Goal: Find specific page/section: Find specific page/section

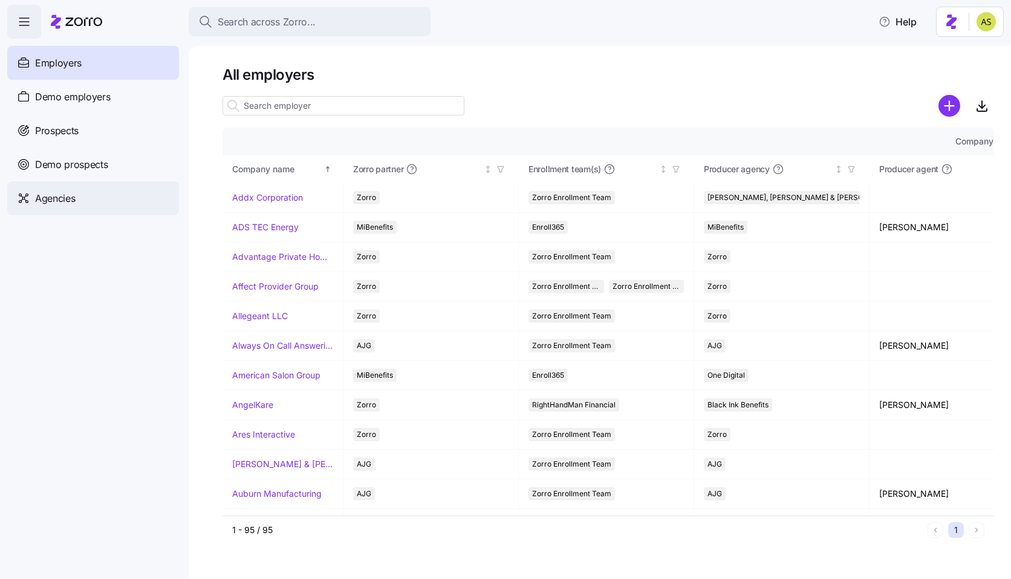
click at [112, 194] on div "Agencies" at bounding box center [93, 198] width 172 height 34
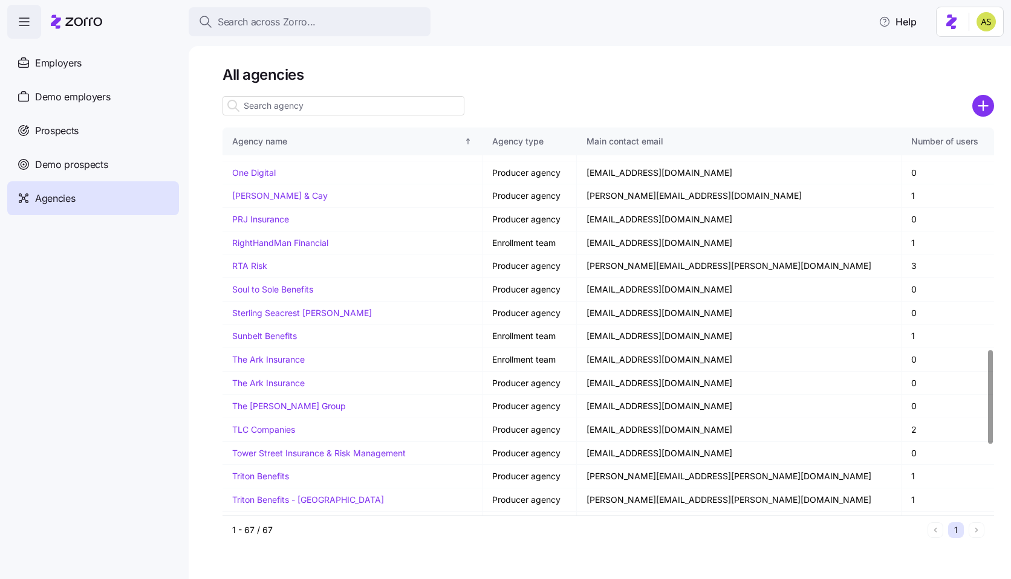
scroll to position [1206, 0]
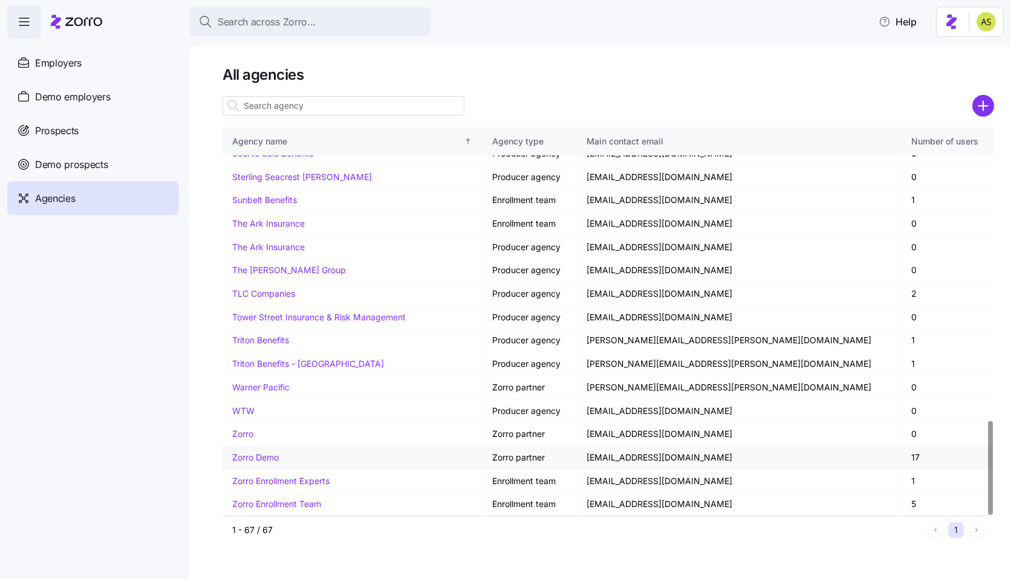
click at [255, 459] on link "Zorro Demo" at bounding box center [255, 457] width 47 height 10
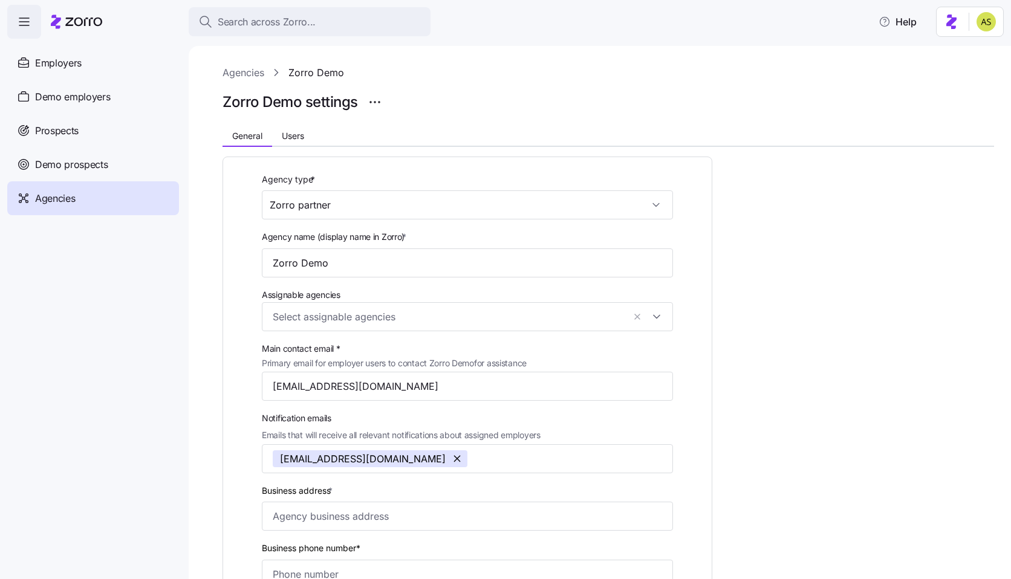
click at [291, 123] on div at bounding box center [609, 121] width 772 height 15
click at [291, 128] on button "Users" at bounding box center [293, 136] width 42 height 18
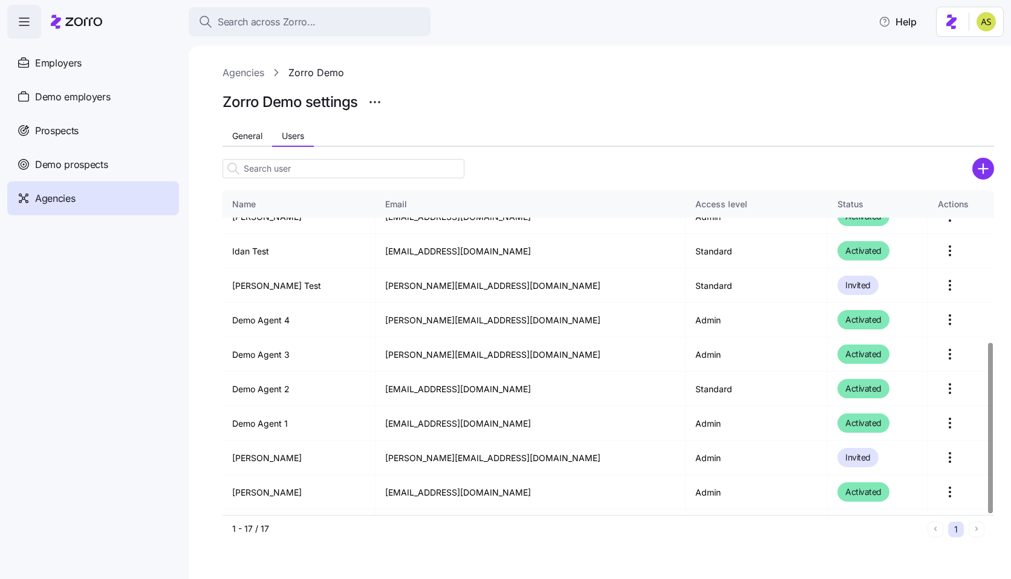
scroll to position [288, 0]
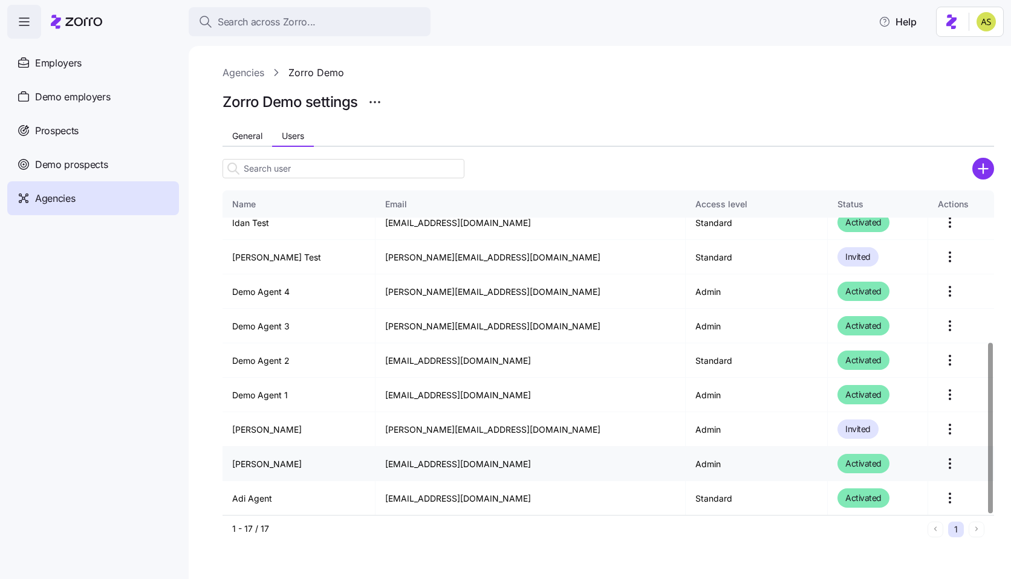
click at [426, 467] on td "[EMAIL_ADDRESS][DOMAIN_NAME]" at bounding box center [530, 464] width 310 height 34
copy td "[EMAIL_ADDRESS][DOMAIN_NAME]"
click at [992, 9] on html "Search across Zorro... Help Employers Demo employers Prospects Demo prospects A…" at bounding box center [505, 286] width 1011 height 572
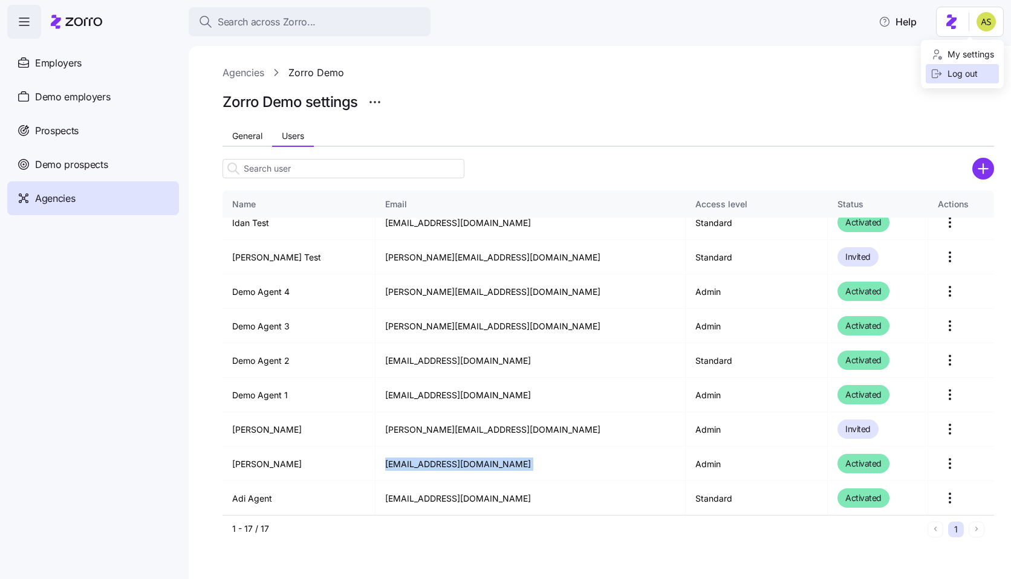
click at [953, 76] on div "Log out" at bounding box center [954, 73] width 47 height 13
